Goal: Navigation & Orientation: Find specific page/section

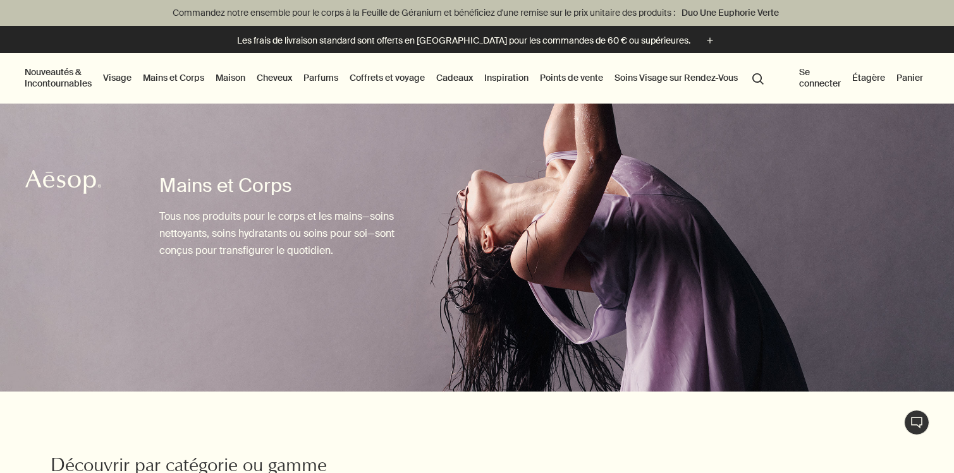
click at [186, 80] on link "Mains et Corps" at bounding box center [173, 78] width 66 height 16
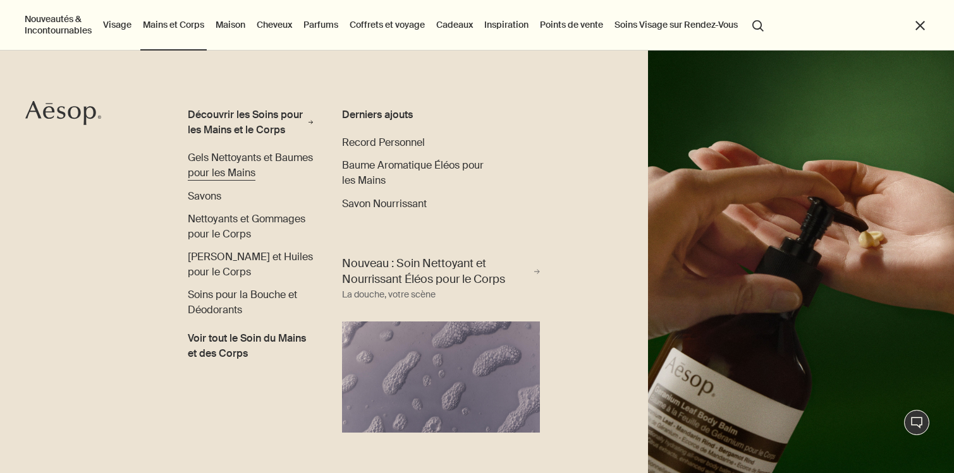
click at [252, 168] on span "Gels Nettoyants et Baumes pour les Mains" at bounding box center [250, 165] width 125 height 28
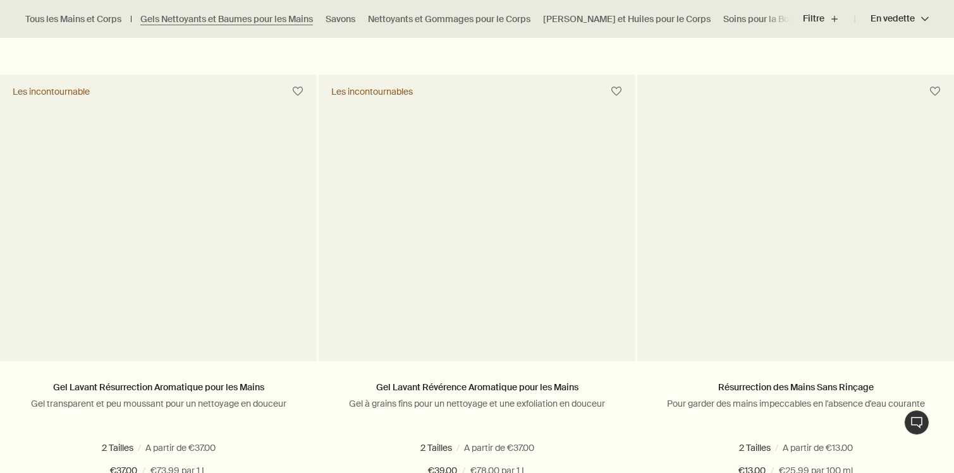
scroll to position [819, 0]
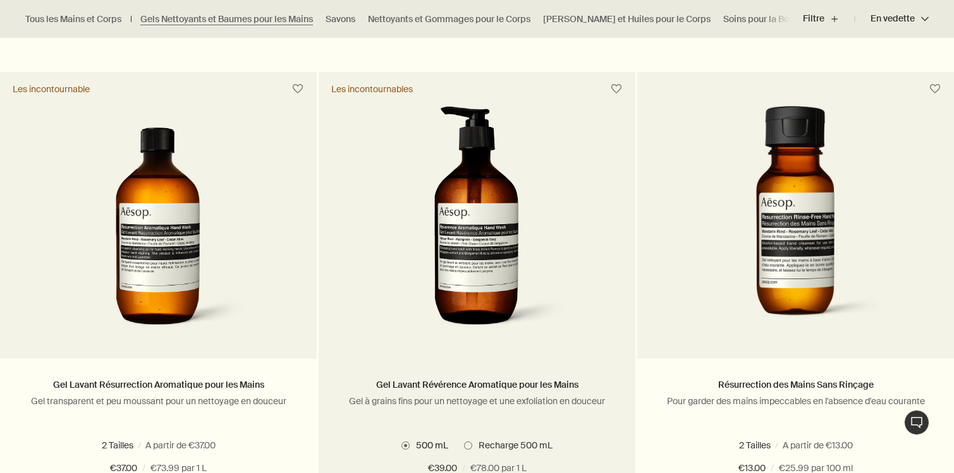
click at [444, 300] on img at bounding box center [476, 223] width 189 height 234
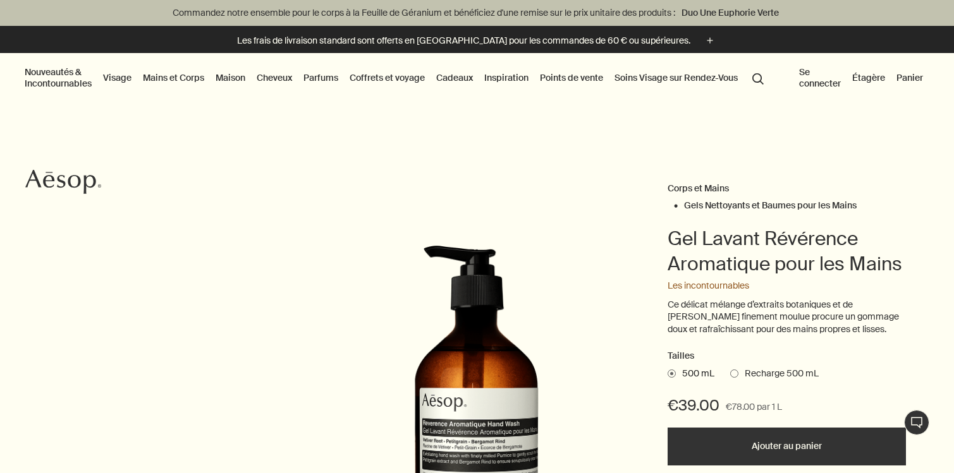
click at [770, 377] on span "Recharge 500 mL" at bounding box center [778, 374] width 80 height 13
click at [730, 376] on input "Recharge 500 mL" at bounding box center [730, 372] width 0 height 8
click at [712, 367] on ul "500 mL Recharge 500 mL" at bounding box center [787, 374] width 238 height 18
click at [704, 374] on span "500 mL" at bounding box center [695, 374] width 39 height 13
click at [668, 374] on input "500 mL" at bounding box center [668, 372] width 0 height 8
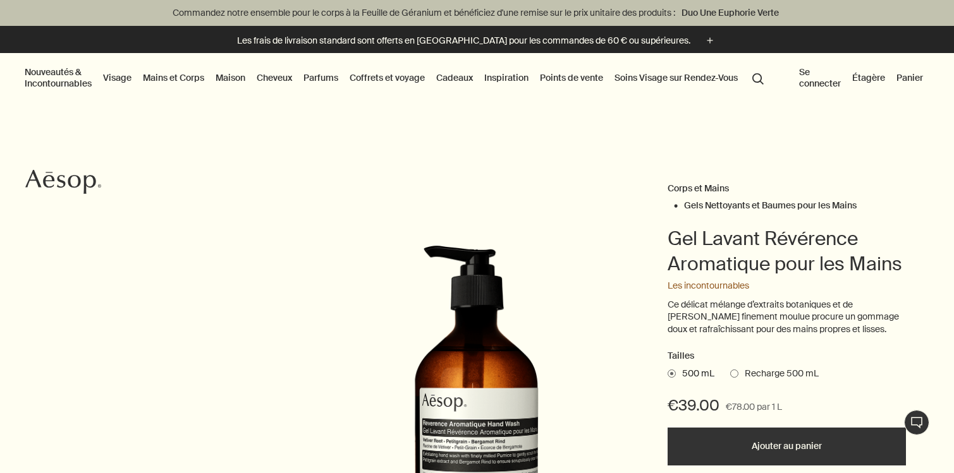
click at [780, 379] on span "Recharge 500 mL" at bounding box center [778, 374] width 80 height 13
click at [730, 376] on input "Recharge 500 mL" at bounding box center [730, 372] width 0 height 8
click at [699, 370] on span "500 mL" at bounding box center [695, 374] width 39 height 13
click at [668, 370] on input "500 mL" at bounding box center [668, 372] width 0 height 8
click at [780, 378] on span "Recharge 500 mL" at bounding box center [778, 374] width 80 height 13
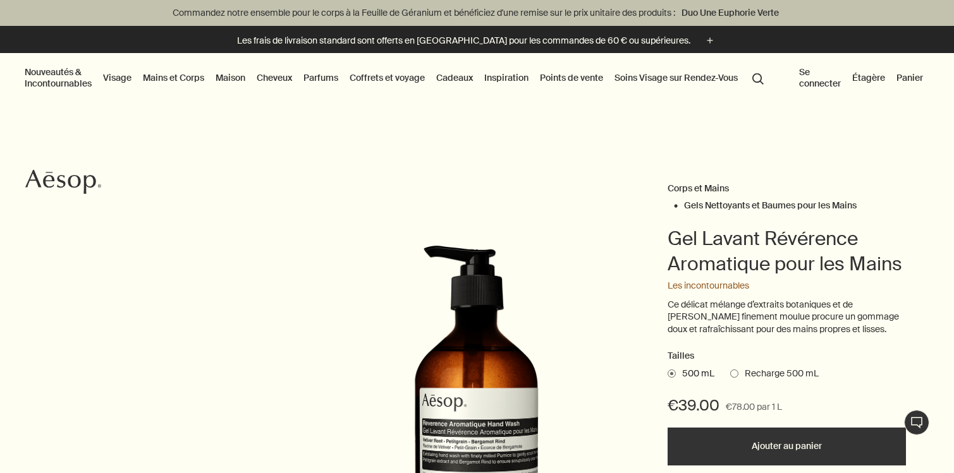
click at [730, 376] on input "Recharge 500 mL" at bounding box center [730, 372] width 0 height 8
